Goal: Transaction & Acquisition: Purchase product/service

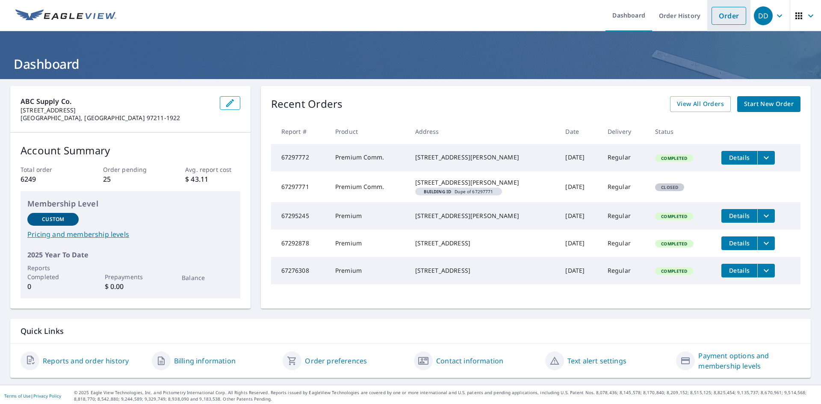
click at [723, 10] on link "Order" at bounding box center [729, 16] width 35 height 18
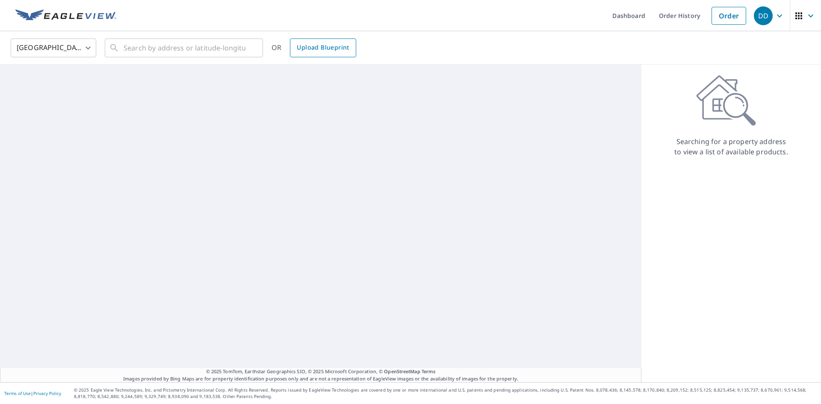
click at [321, 50] on span "Upload Blueprint" at bounding box center [323, 47] width 52 height 11
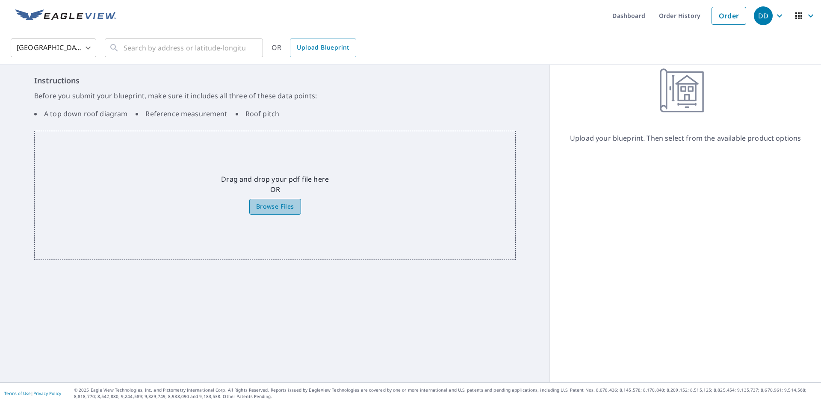
click at [284, 206] on span "Browse Files" at bounding box center [275, 206] width 38 height 11
click at [0, 0] on input "Browse Files" at bounding box center [0, 0] width 0 height 0
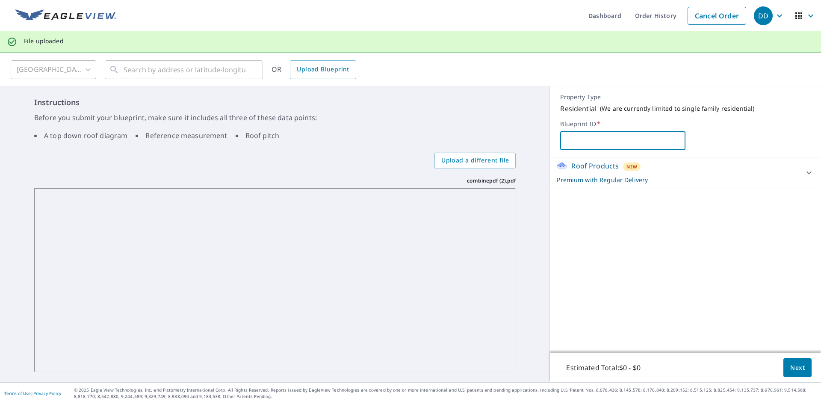
click at [581, 141] on input "text" at bounding box center [622, 141] width 125 height 24
type input "TRX"
click at [676, 169] on div "Roof Products New Premium with Regular Delivery" at bounding box center [678, 173] width 242 height 24
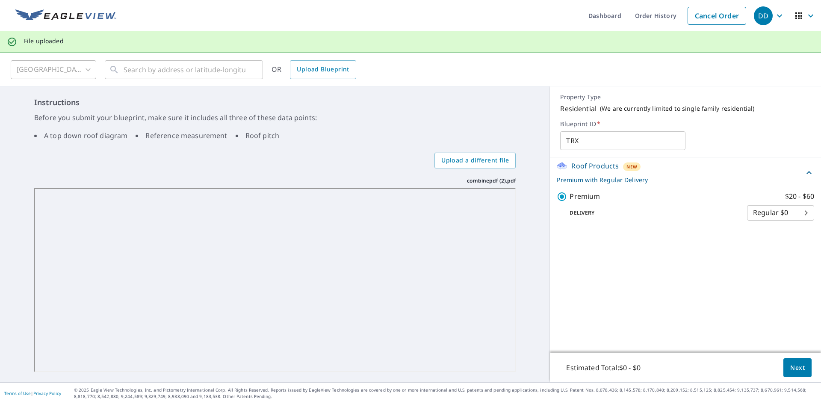
click at [794, 370] on span "Next" at bounding box center [797, 368] width 15 height 11
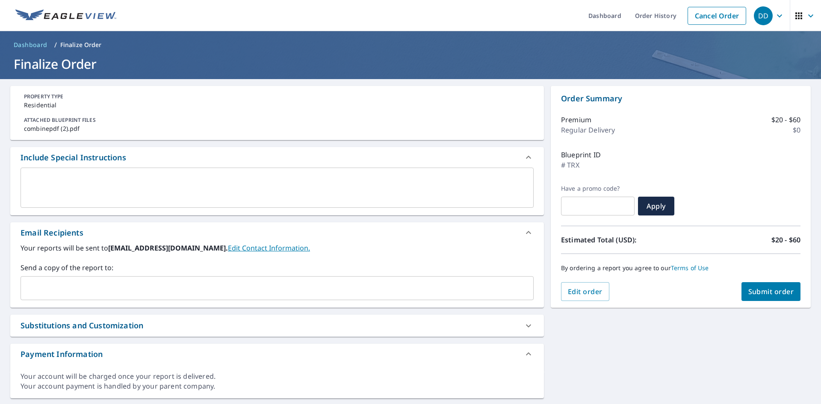
click at [151, 291] on input "text" at bounding box center [270, 288] width 493 height 16
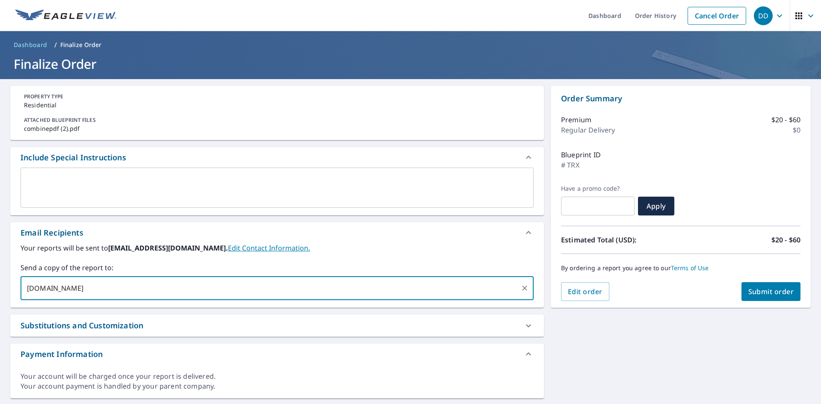
click at [79, 284] on input "[DOMAIN_NAME]" at bounding box center [270, 288] width 493 height 16
type input "[PERSON_NAME][EMAIL_ADDRESS][DOMAIN_NAME]"
click at [775, 287] on span "Submit order" at bounding box center [772, 291] width 46 height 9
checkbox input "true"
